Goal: Find specific page/section: Find specific page/section

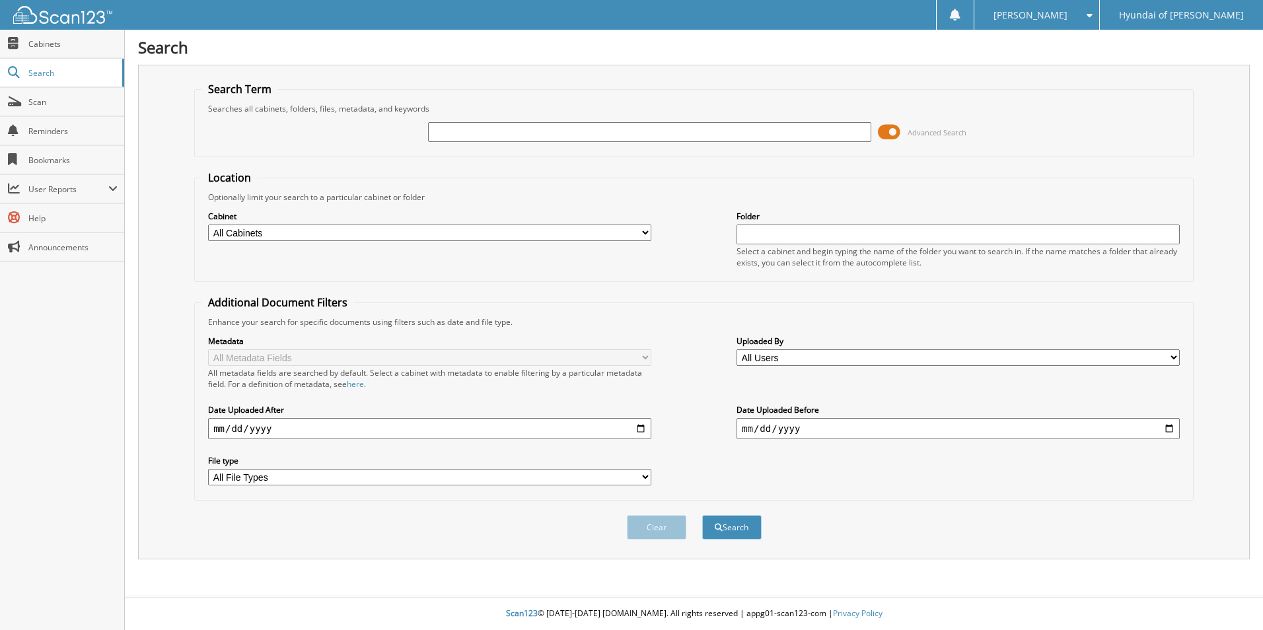
click at [774, 134] on input "text" at bounding box center [649, 132] width 443 height 20
type input "65635"
click at [702, 515] on button "Search" at bounding box center [731, 527] width 59 height 24
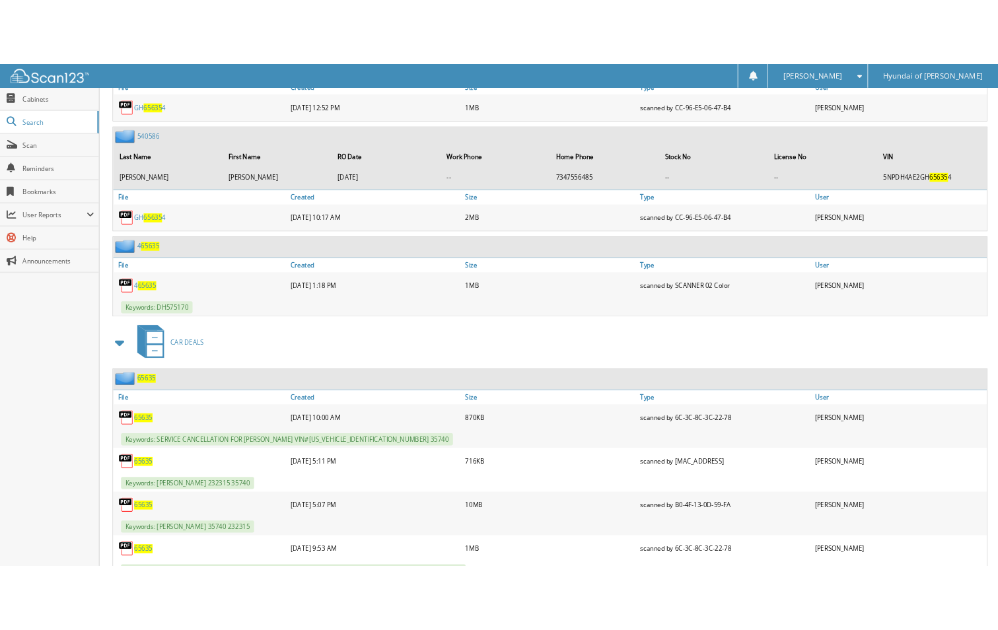
scroll to position [1783, 0]
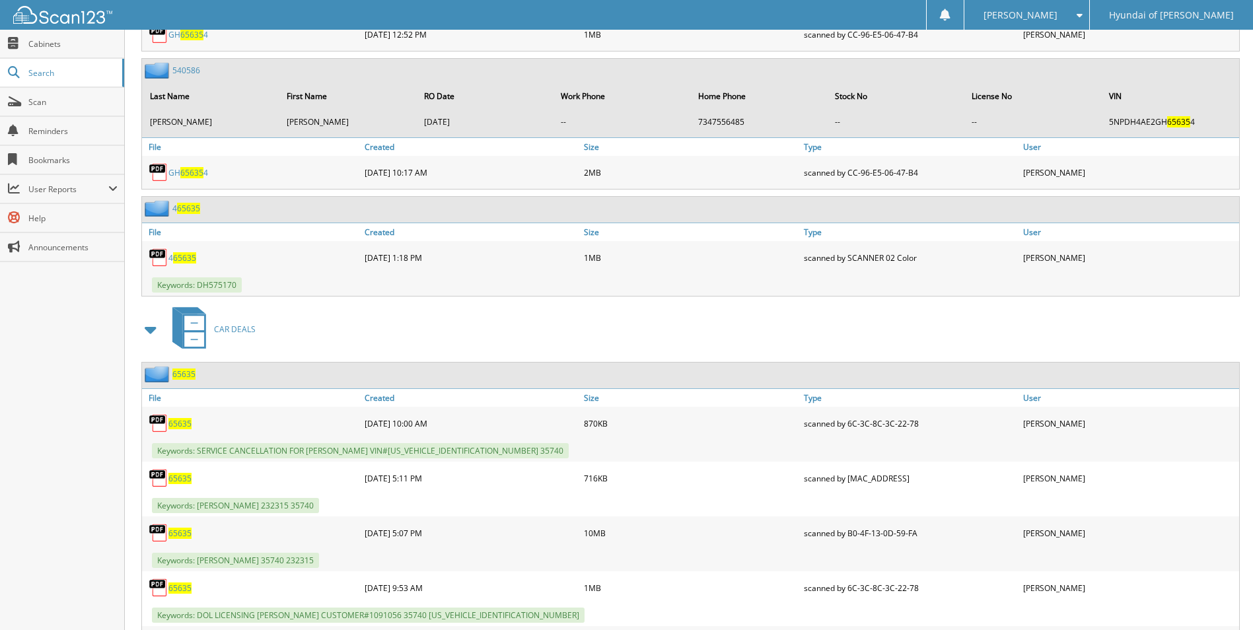
click at [180, 536] on span "65635" at bounding box center [179, 533] width 23 height 11
